Goal: Transaction & Acquisition: Obtain resource

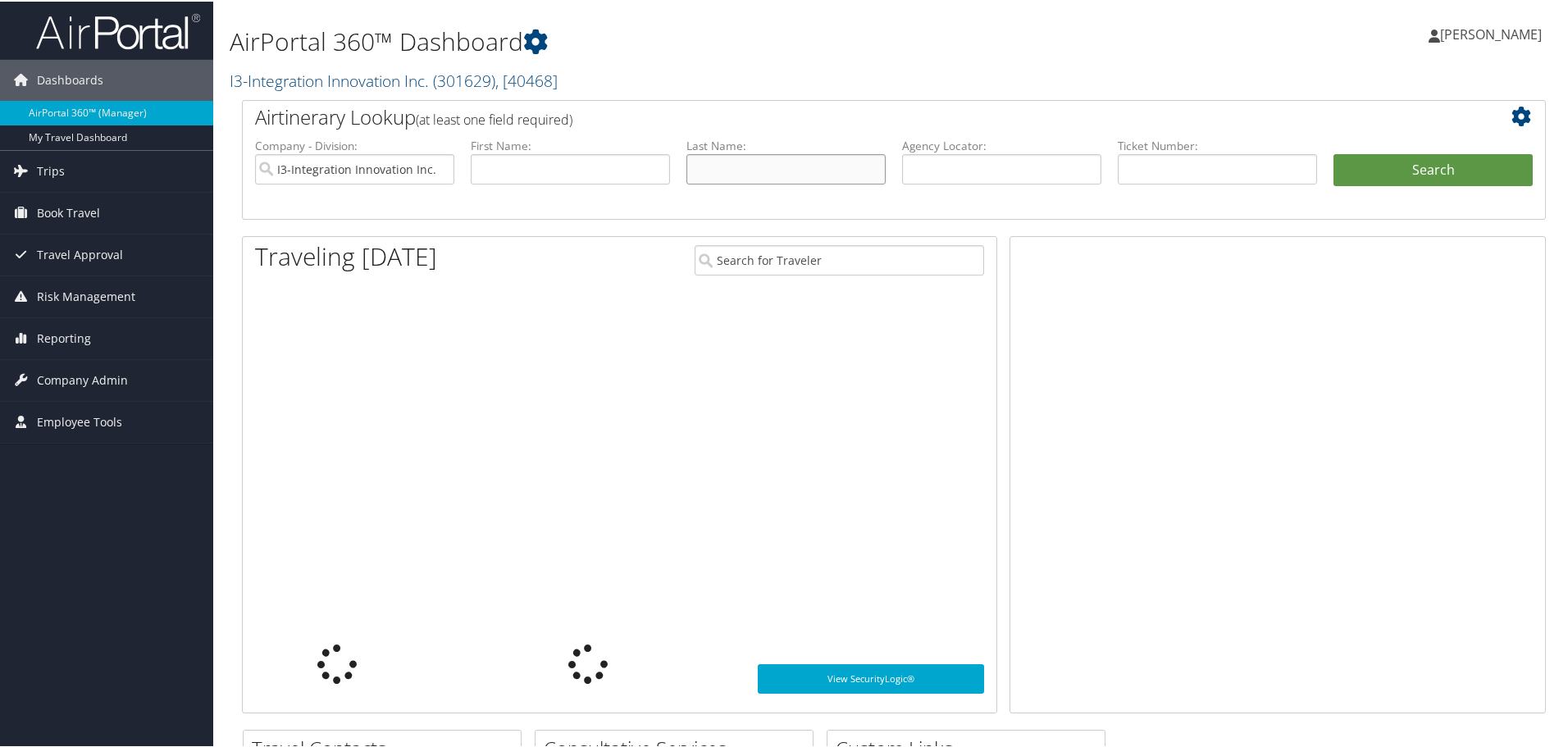
click at [745, 166] on input "text" at bounding box center [785, 167] width 199 height 31
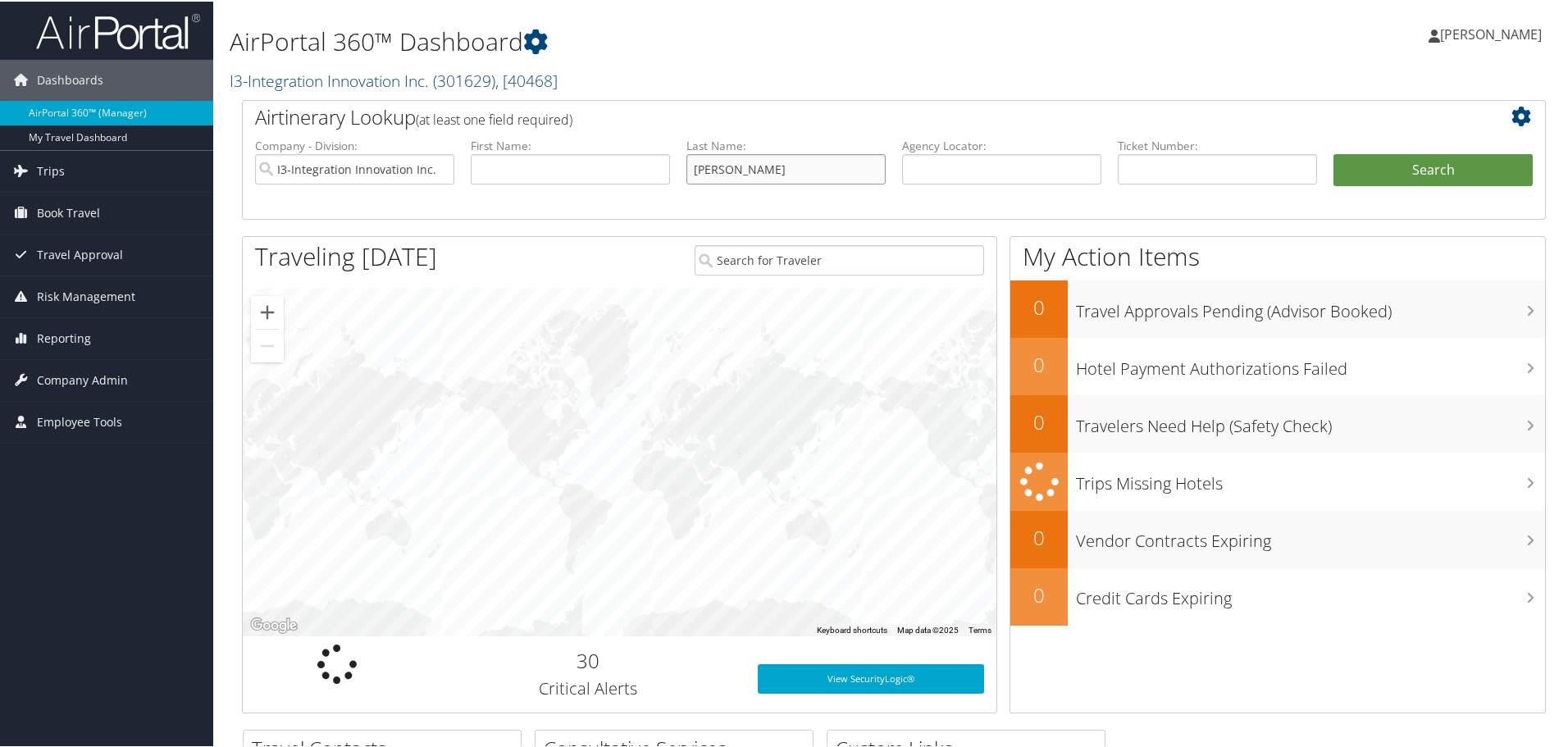
type input "nash"
click at [1333, 153] on button "Search" at bounding box center [1432, 168] width 199 height 32
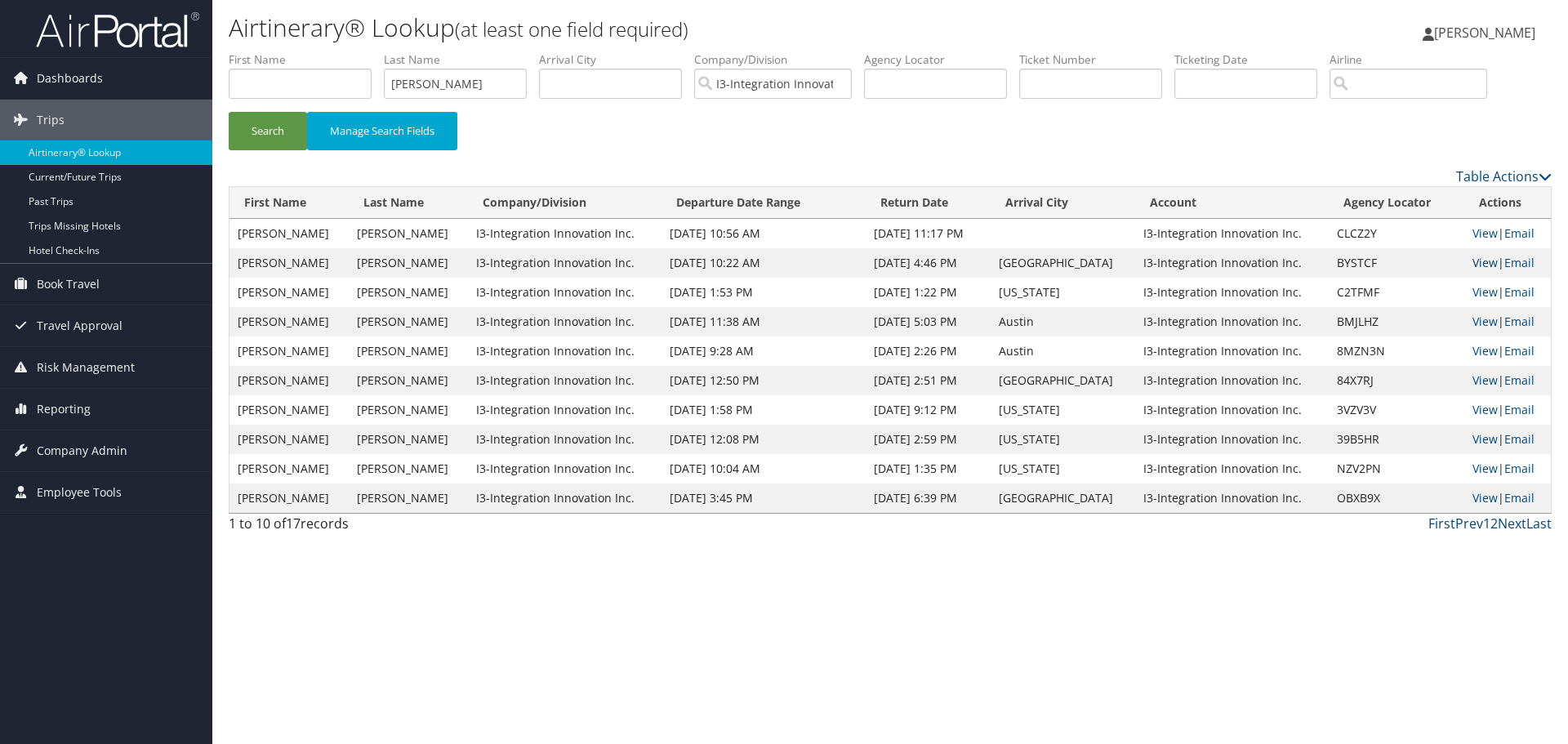
click at [1488, 262] on link "View" at bounding box center [1484, 262] width 25 height 16
click at [467, 84] on input "nash" at bounding box center [455, 83] width 143 height 30
type input "cline"
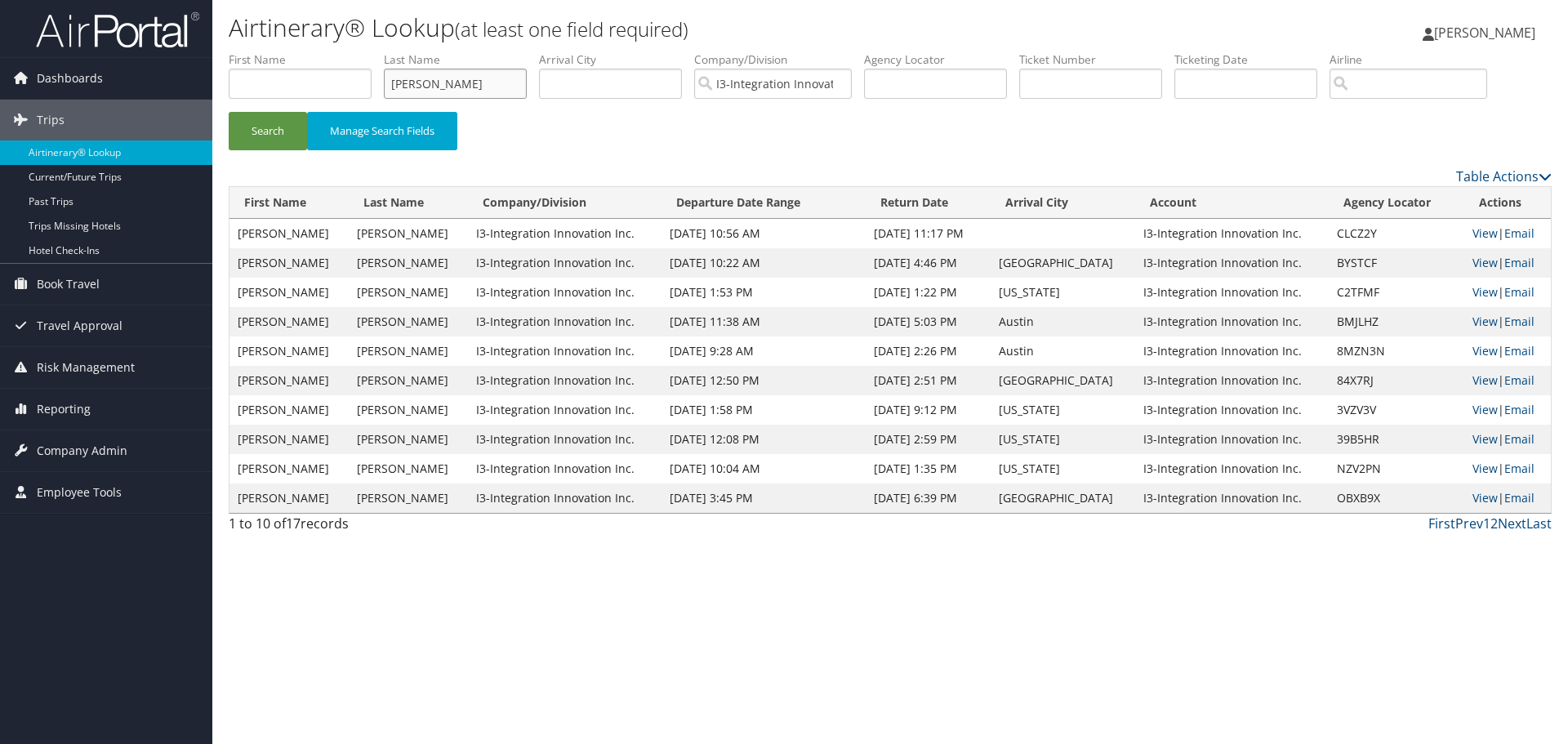
click at [228, 111] on button "Search" at bounding box center [267, 131] width 78 height 39
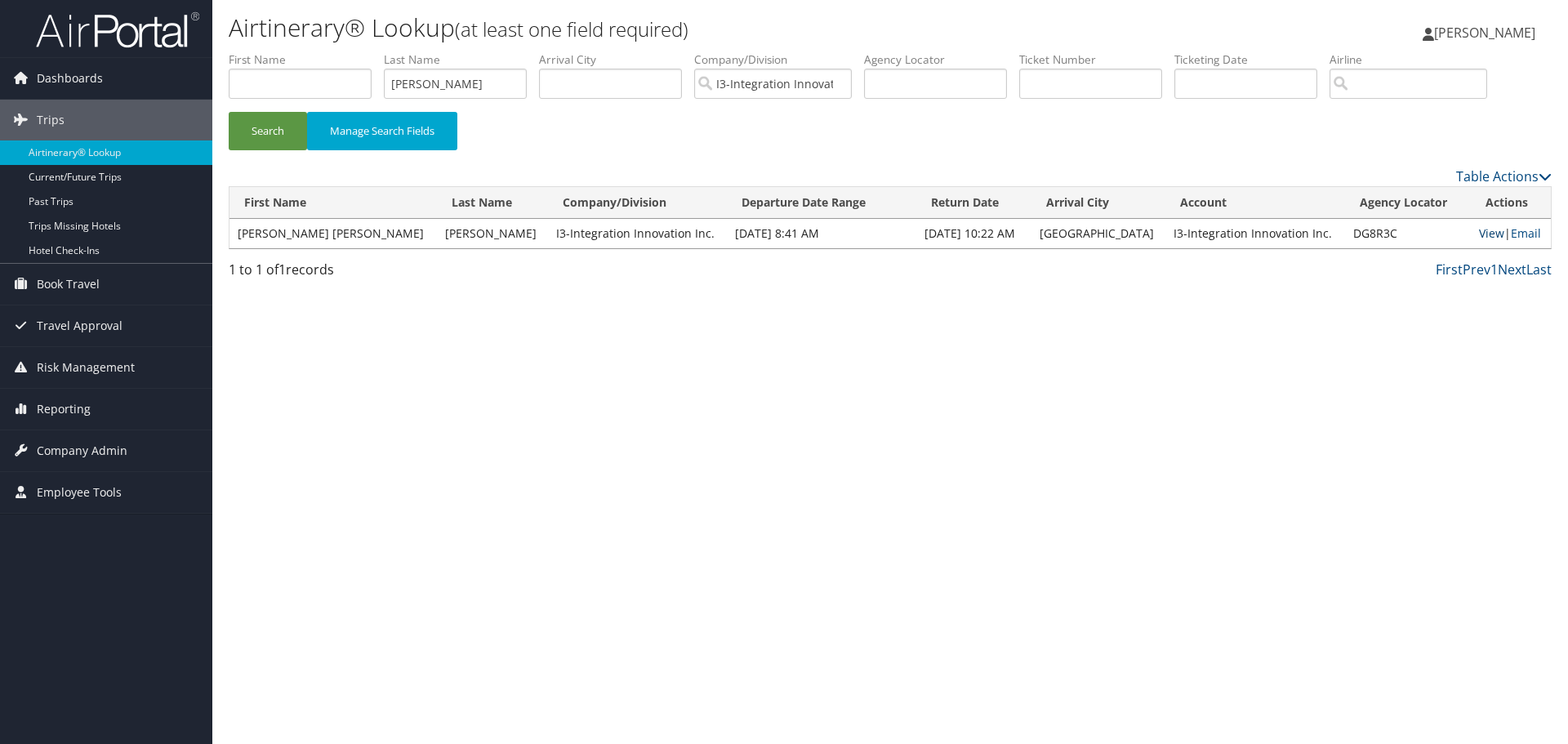
click at [1480, 229] on link "View" at bounding box center [1491, 233] width 25 height 16
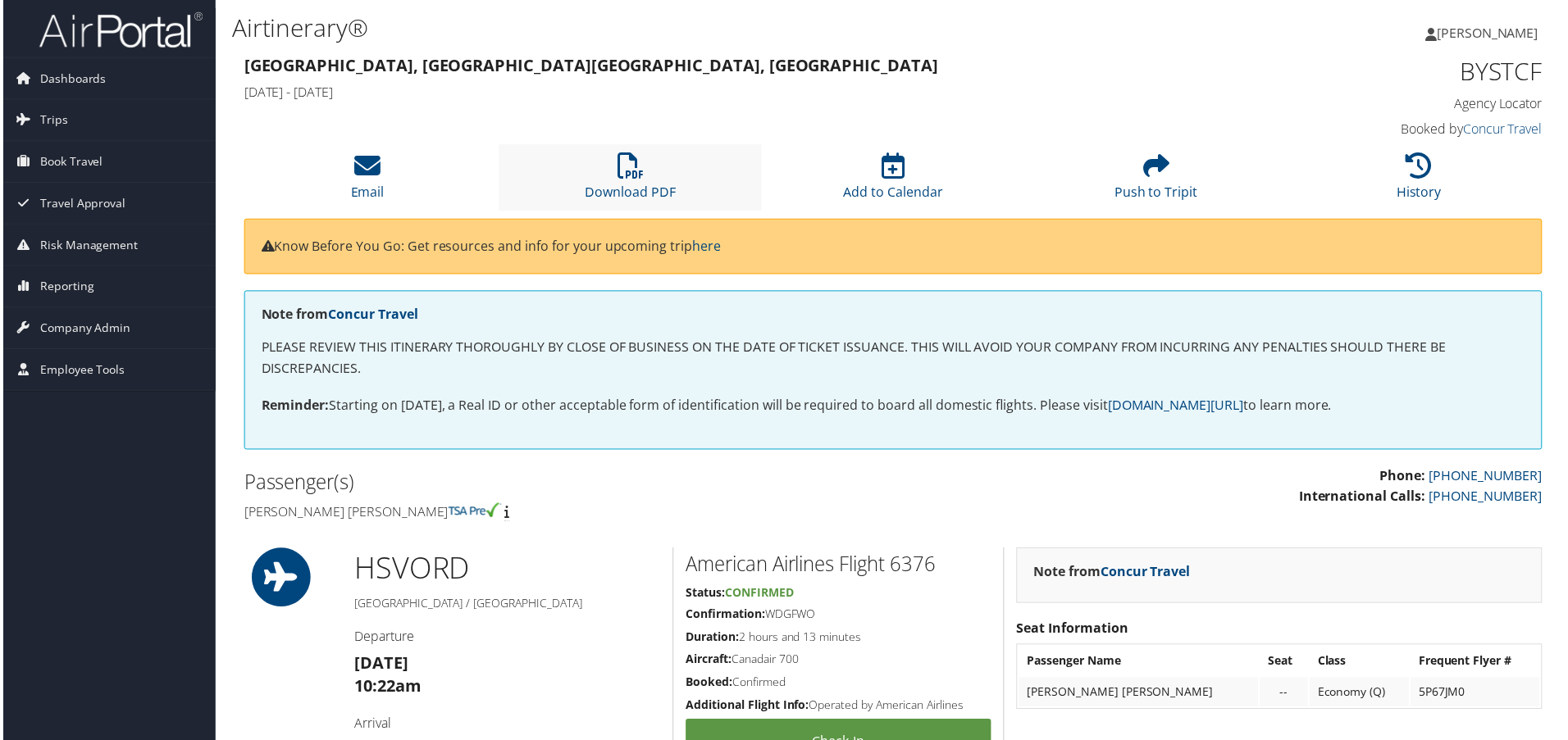
drag, startPoint x: 0, startPoint y: 0, endPoint x: 560, endPoint y: 179, distance: 587.9
click at [560, 179] on li "Download PDF" at bounding box center [629, 179] width 264 height 67
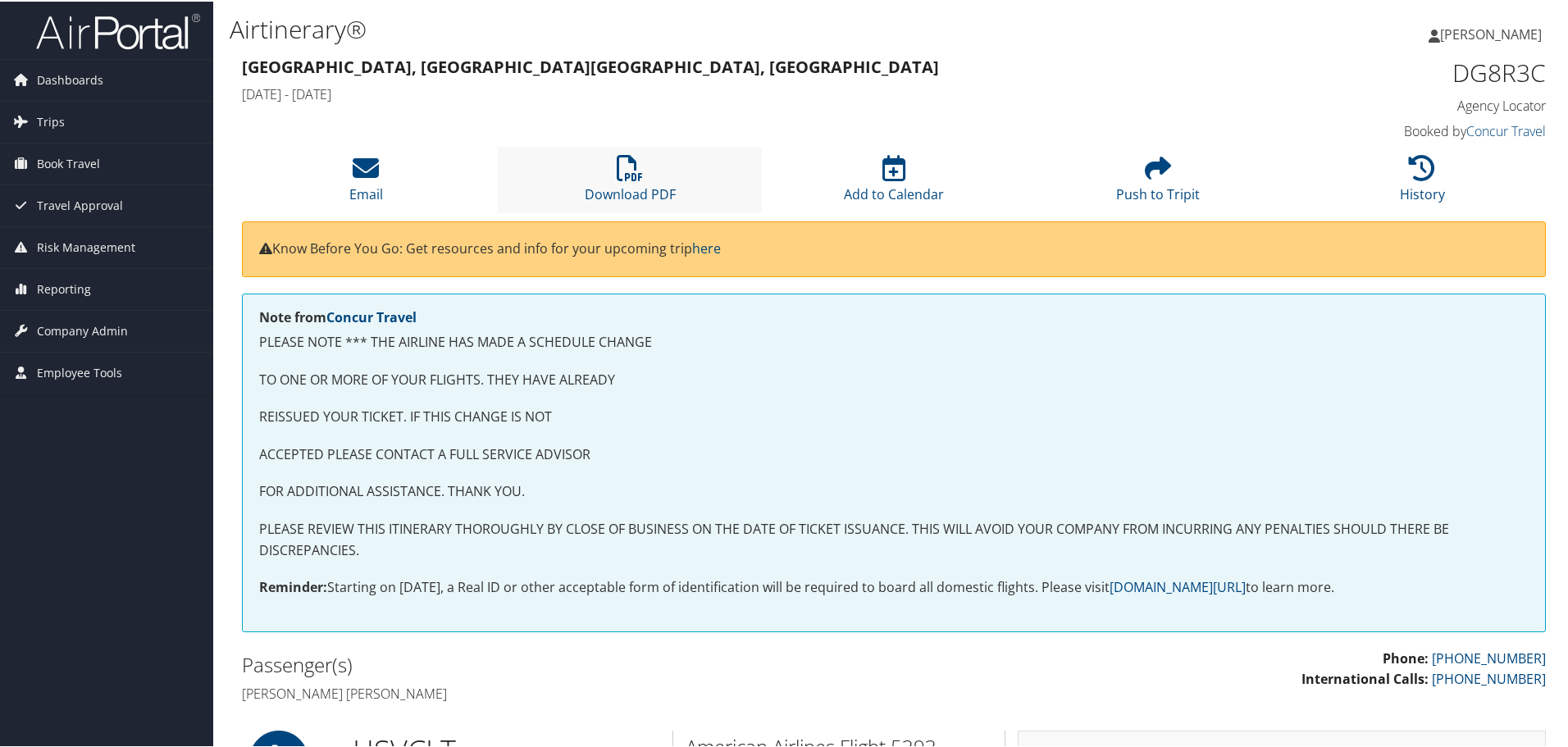
click at [667, 179] on li "Download PDF" at bounding box center [629, 178] width 264 height 67
